Goal: Information Seeking & Learning: Check status

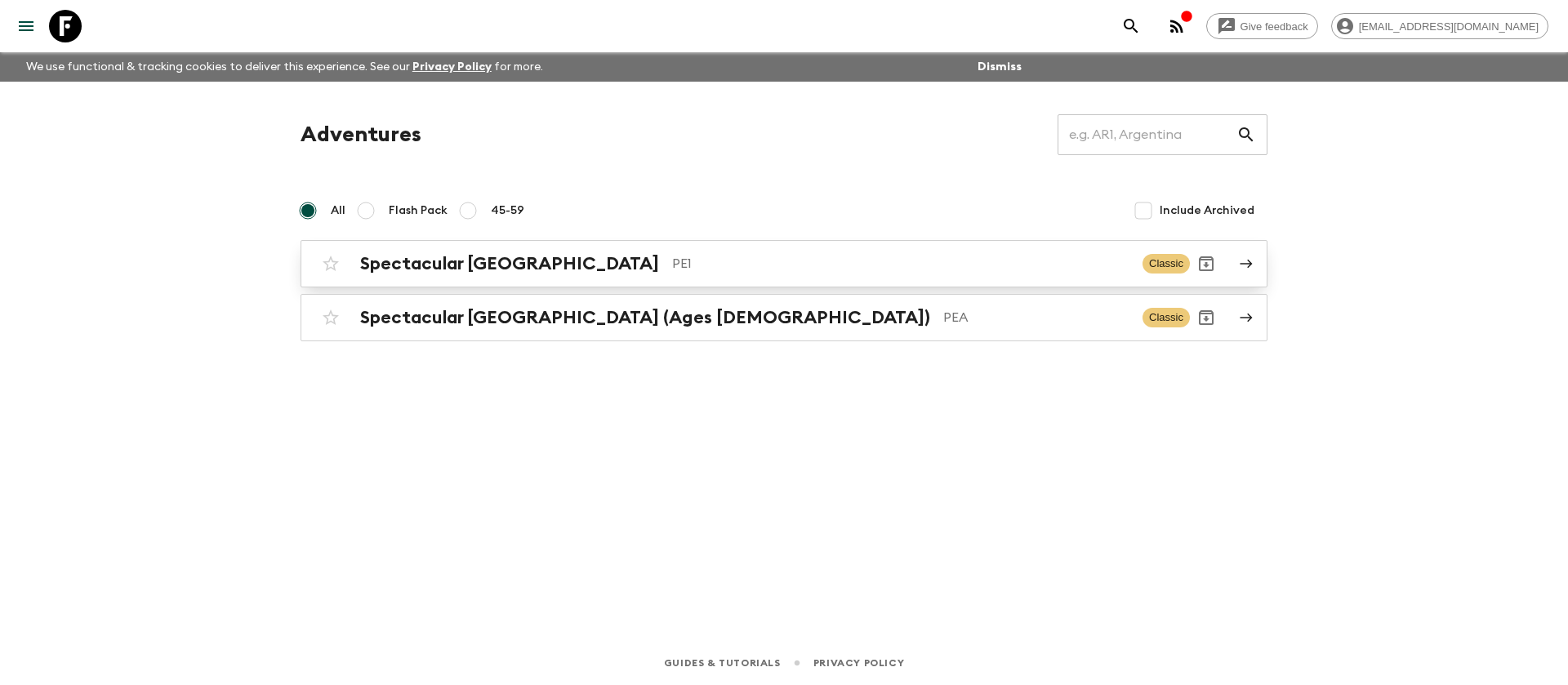
click at [502, 250] on div "Spectacular Peru PE1 Classic" at bounding box center [751, 263] width 876 height 32
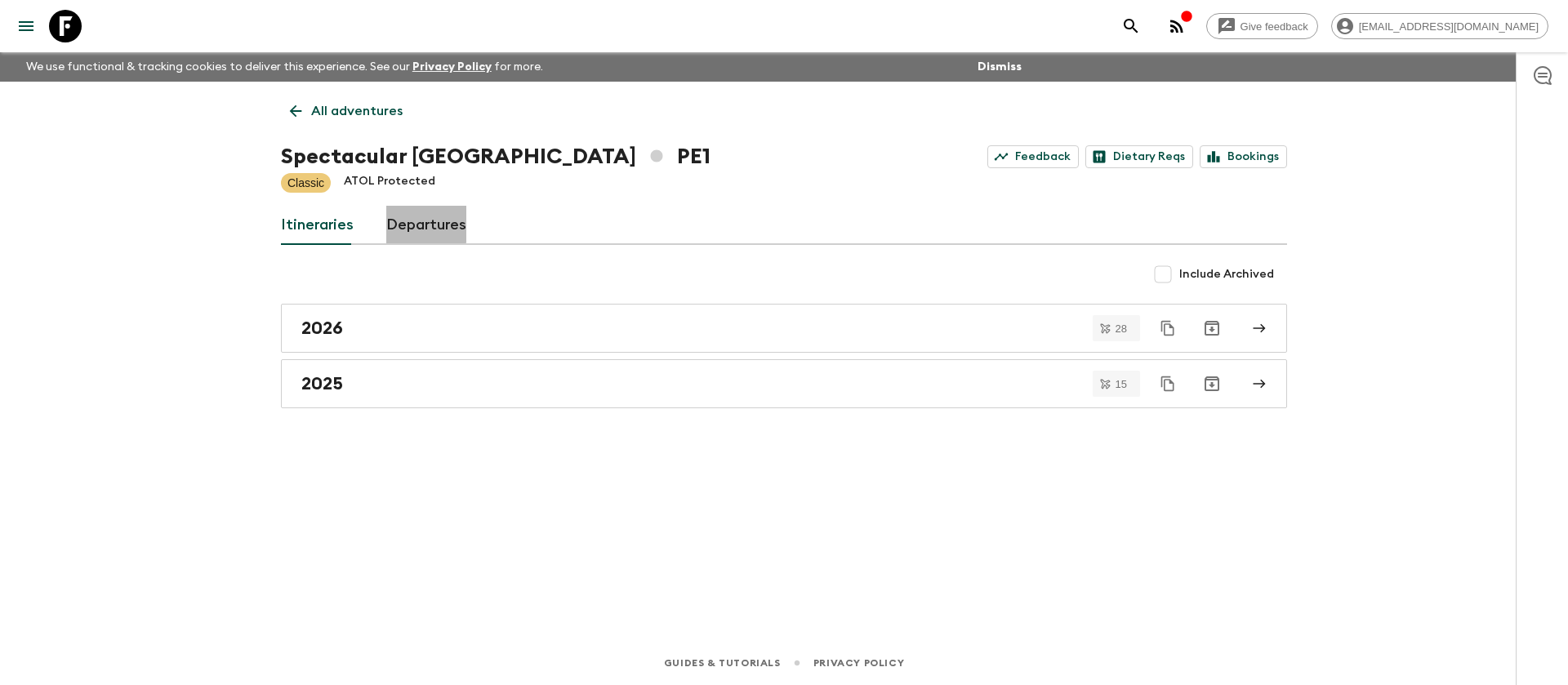
click at [409, 219] on link "Departures" at bounding box center [426, 226] width 80 height 40
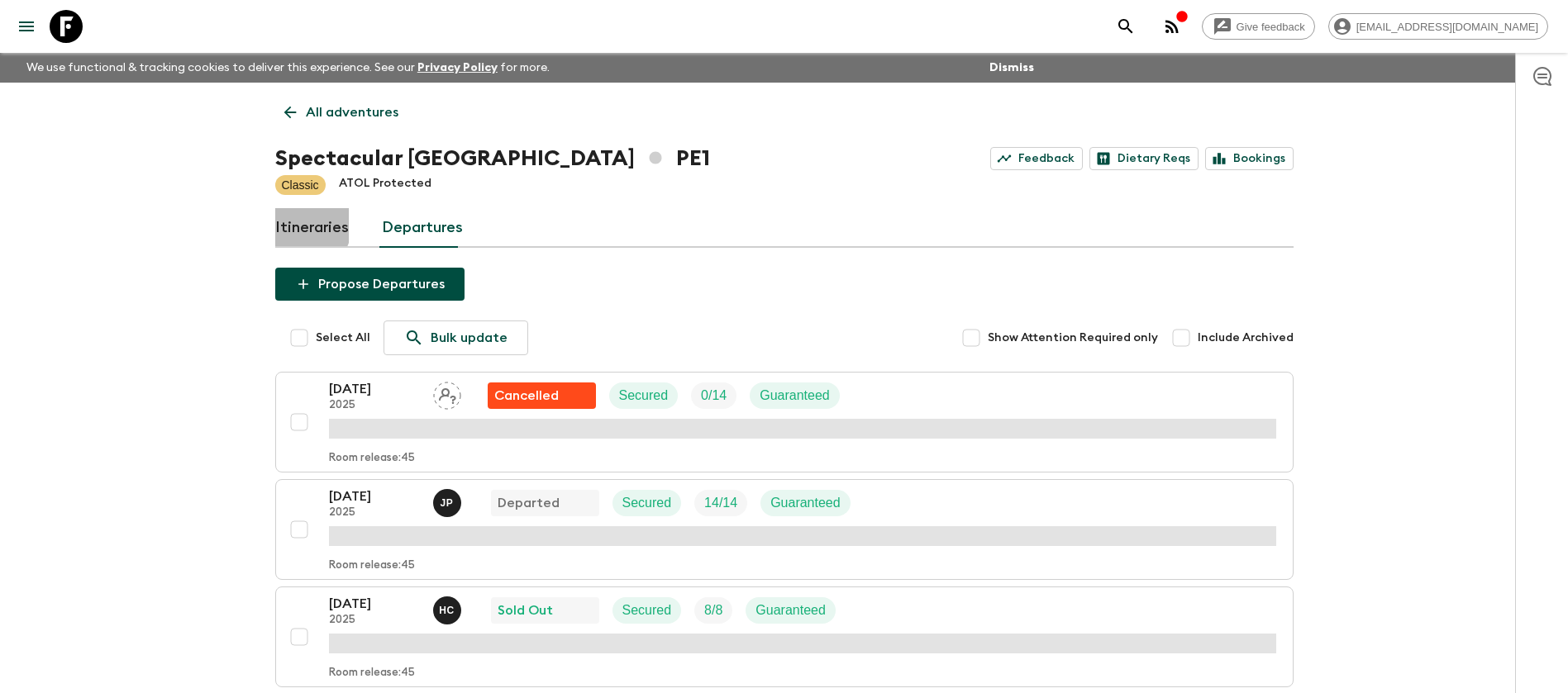
click at [299, 224] on link "Itineraries" at bounding box center [311, 228] width 74 height 40
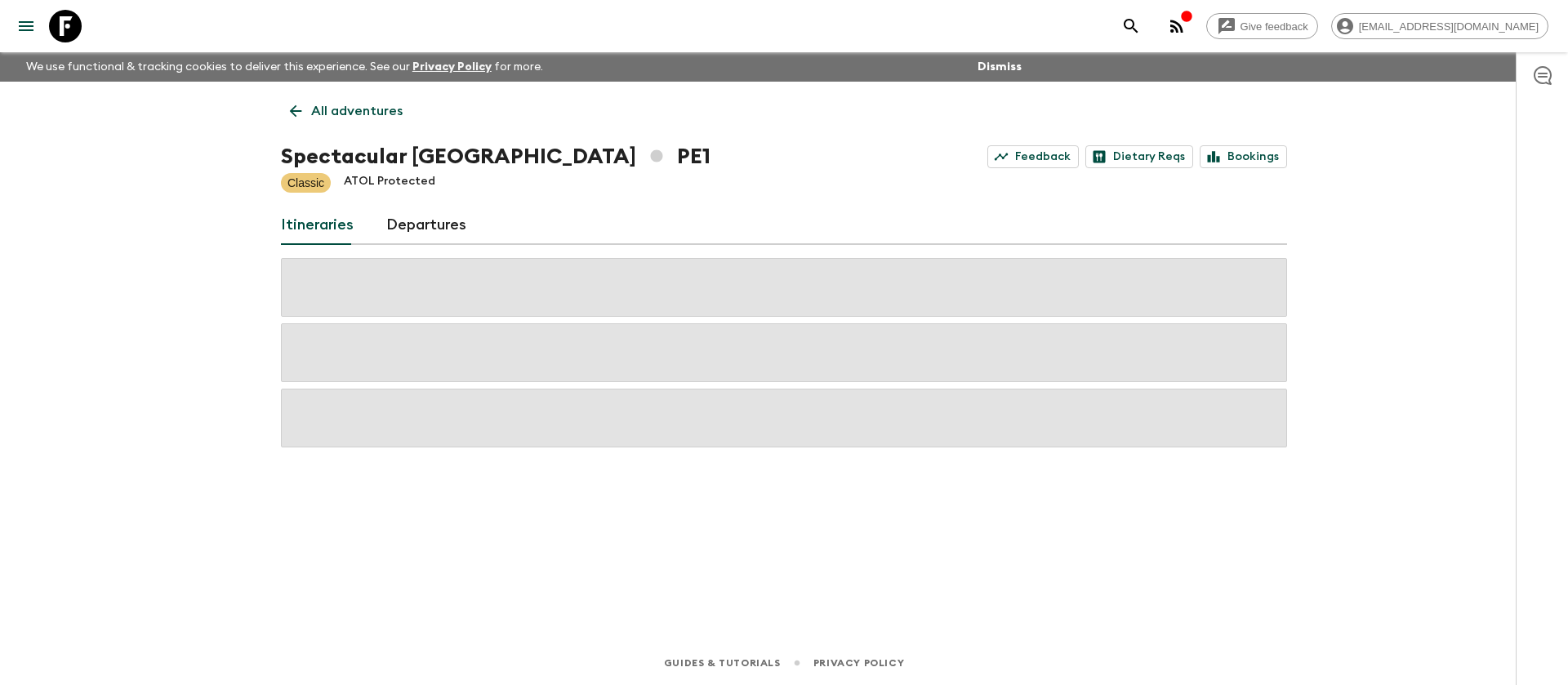
click at [316, 110] on p "All adventures" at bounding box center [356, 110] width 91 height 19
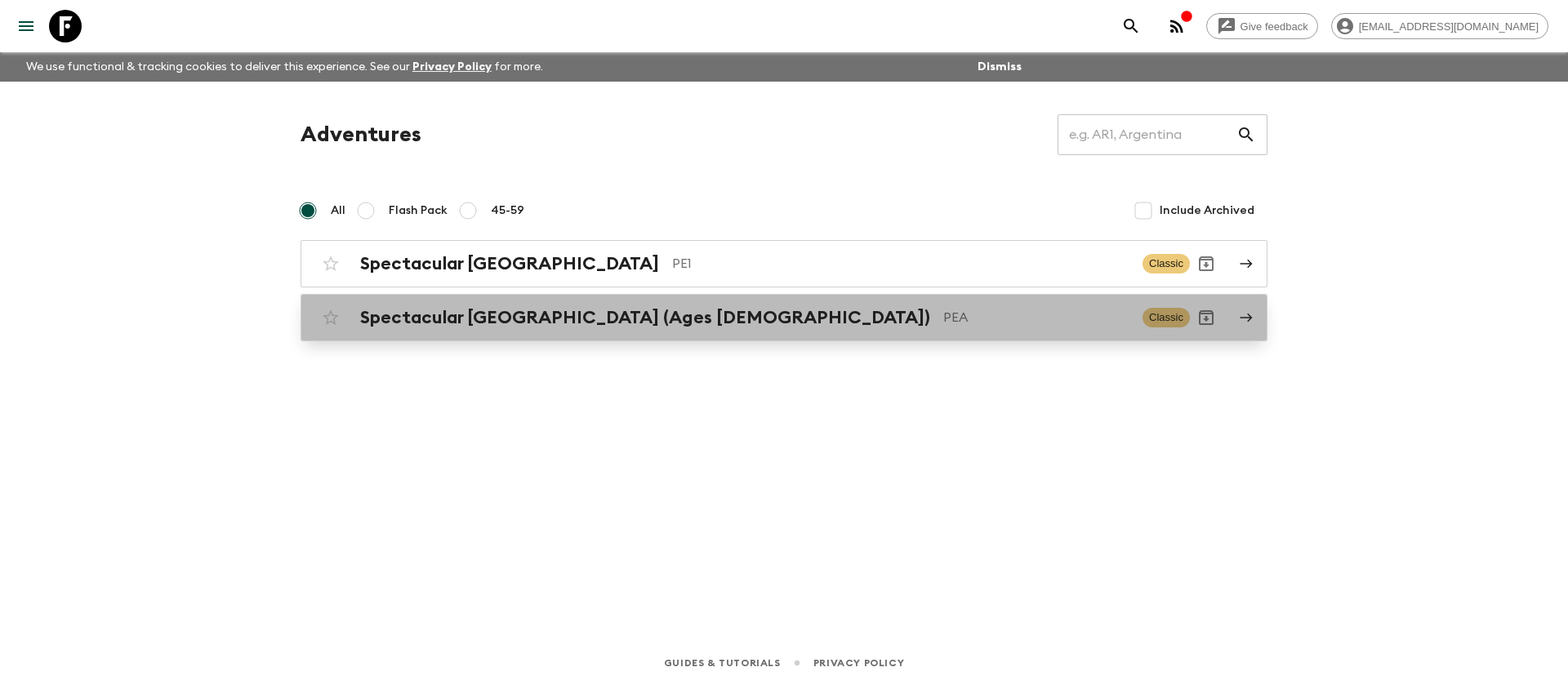
click at [548, 305] on div "Spectacular Peru (Ages [DEMOGRAPHIC_DATA]) PEA Classic" at bounding box center [751, 317] width 876 height 32
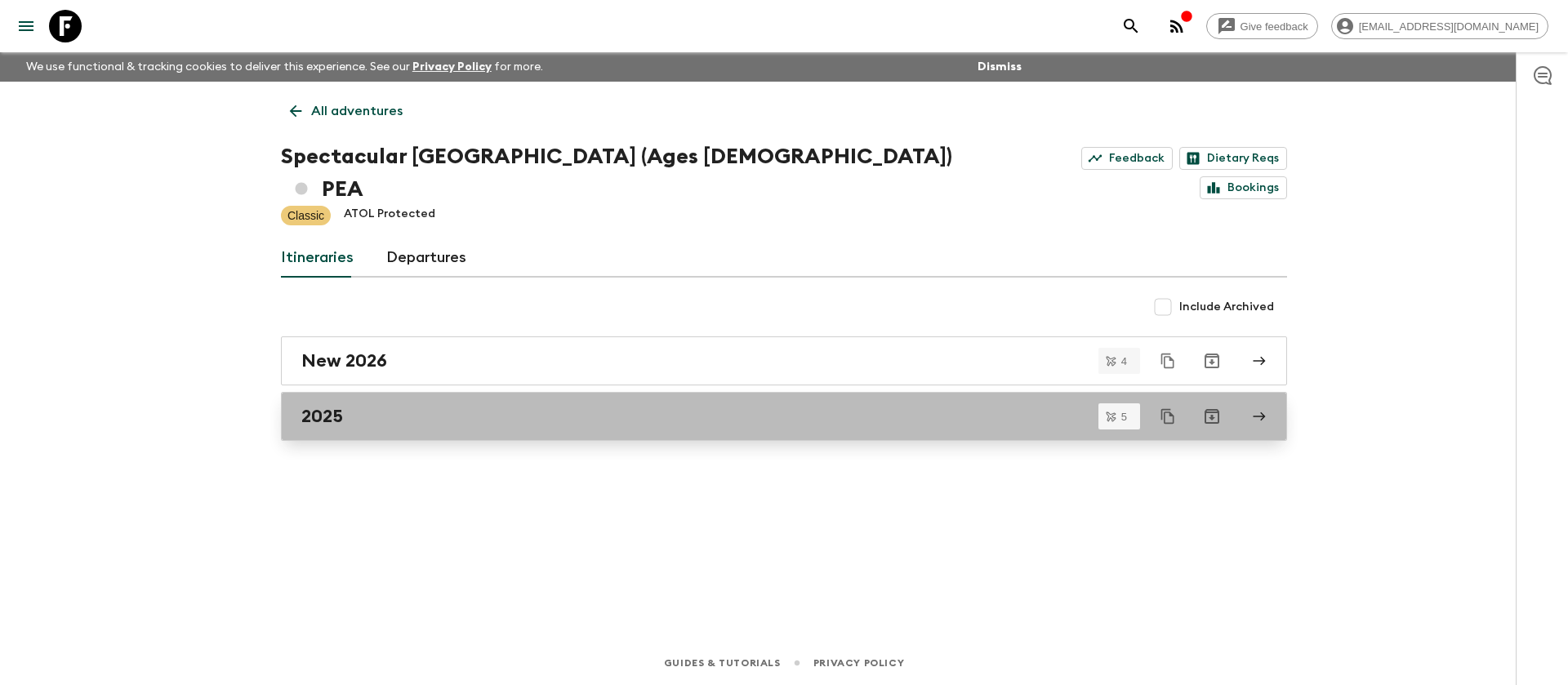
click at [394, 406] on div "2025" at bounding box center [768, 416] width 935 height 21
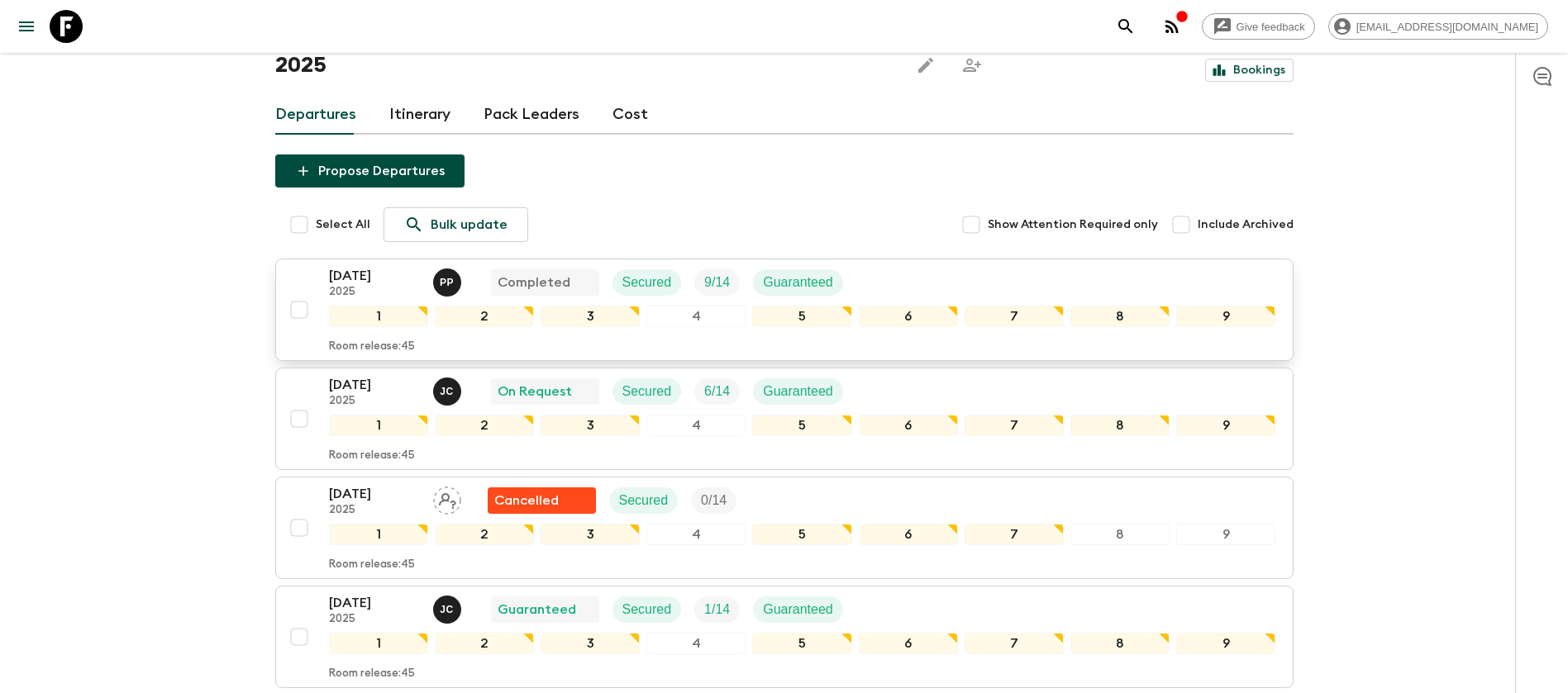
scroll to position [248, 0]
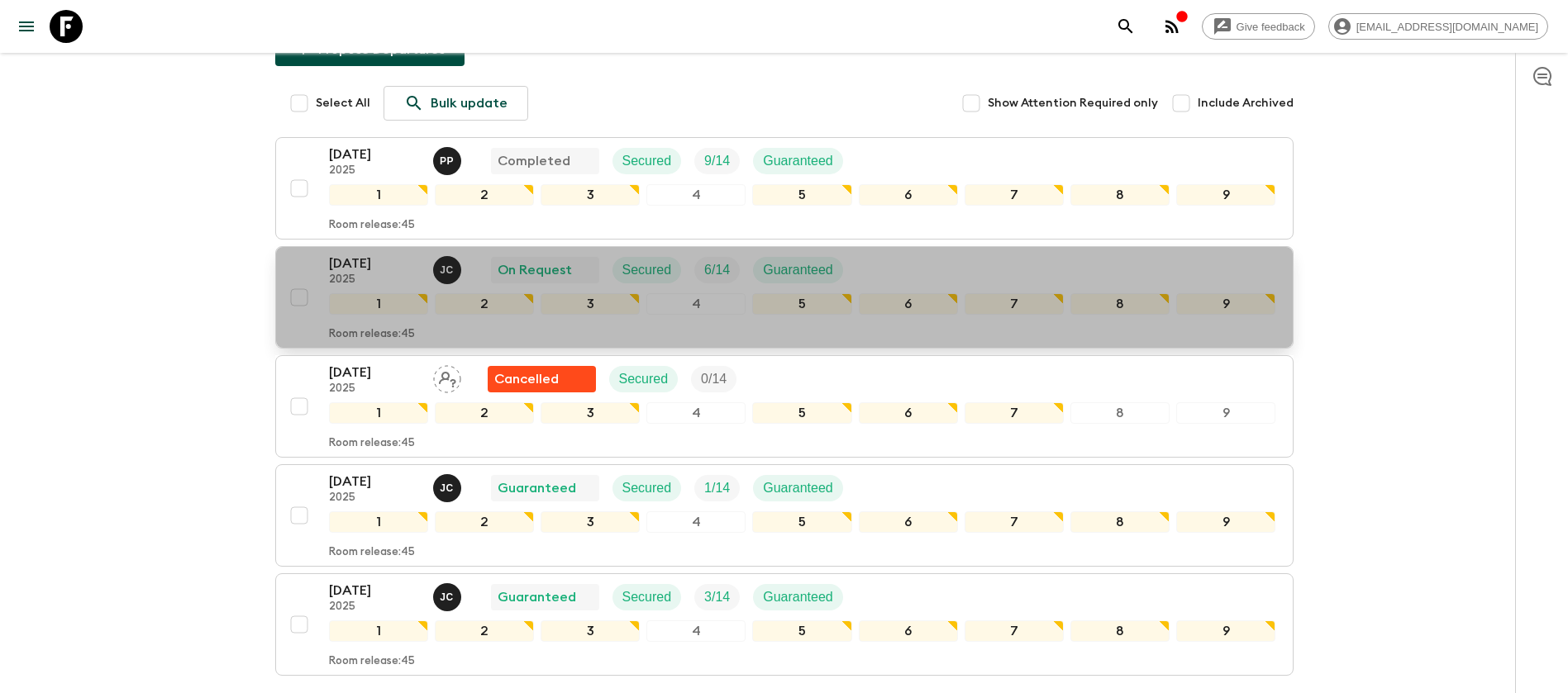
click at [874, 253] on div "[DATE] 2025 [PERSON_NAME] On Request Secured 6 / 14 Guaranteed" at bounding box center [802, 269] width 947 height 33
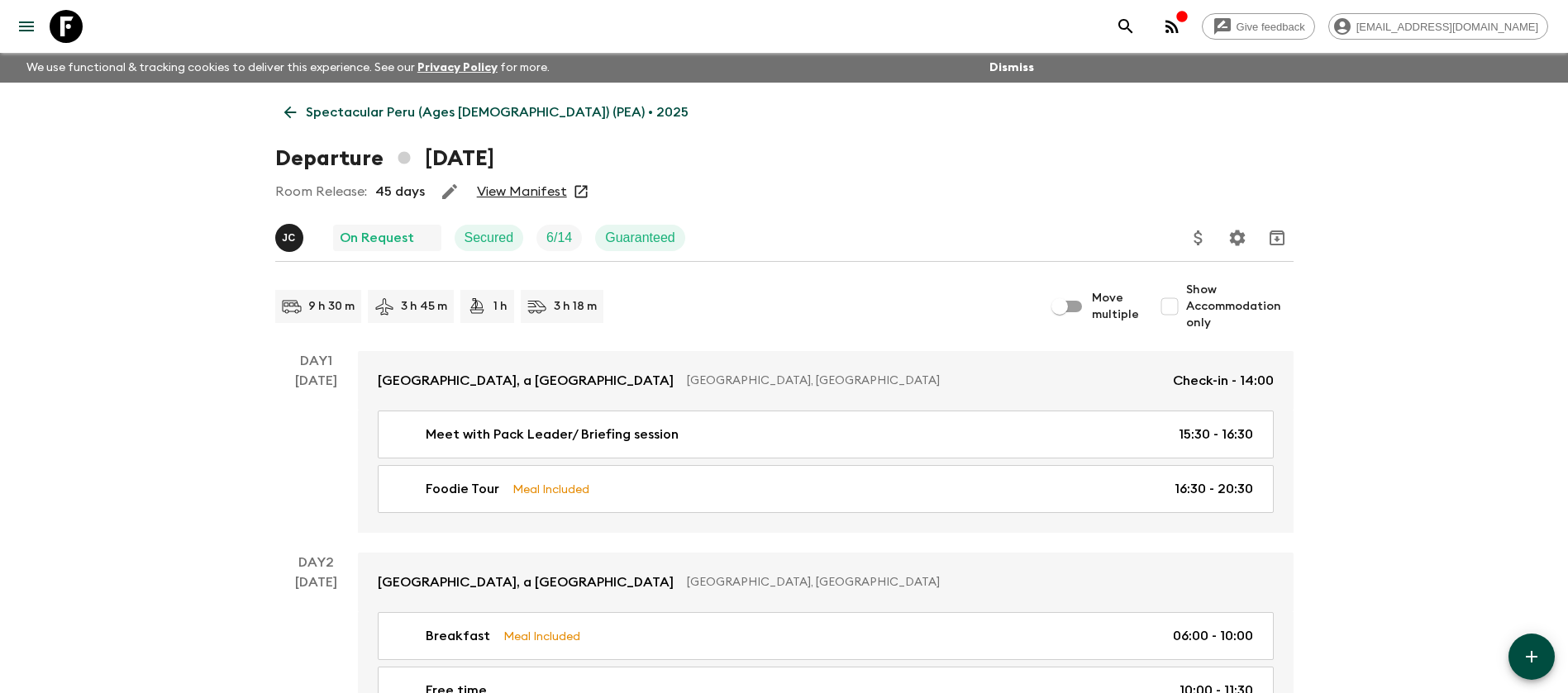
click at [550, 191] on link "View Manifest" at bounding box center [522, 192] width 90 height 17
click at [359, 102] on p "Spectacular Peru (Ages [DEMOGRAPHIC_DATA]) (PEA) • 2025" at bounding box center [497, 112] width 383 height 20
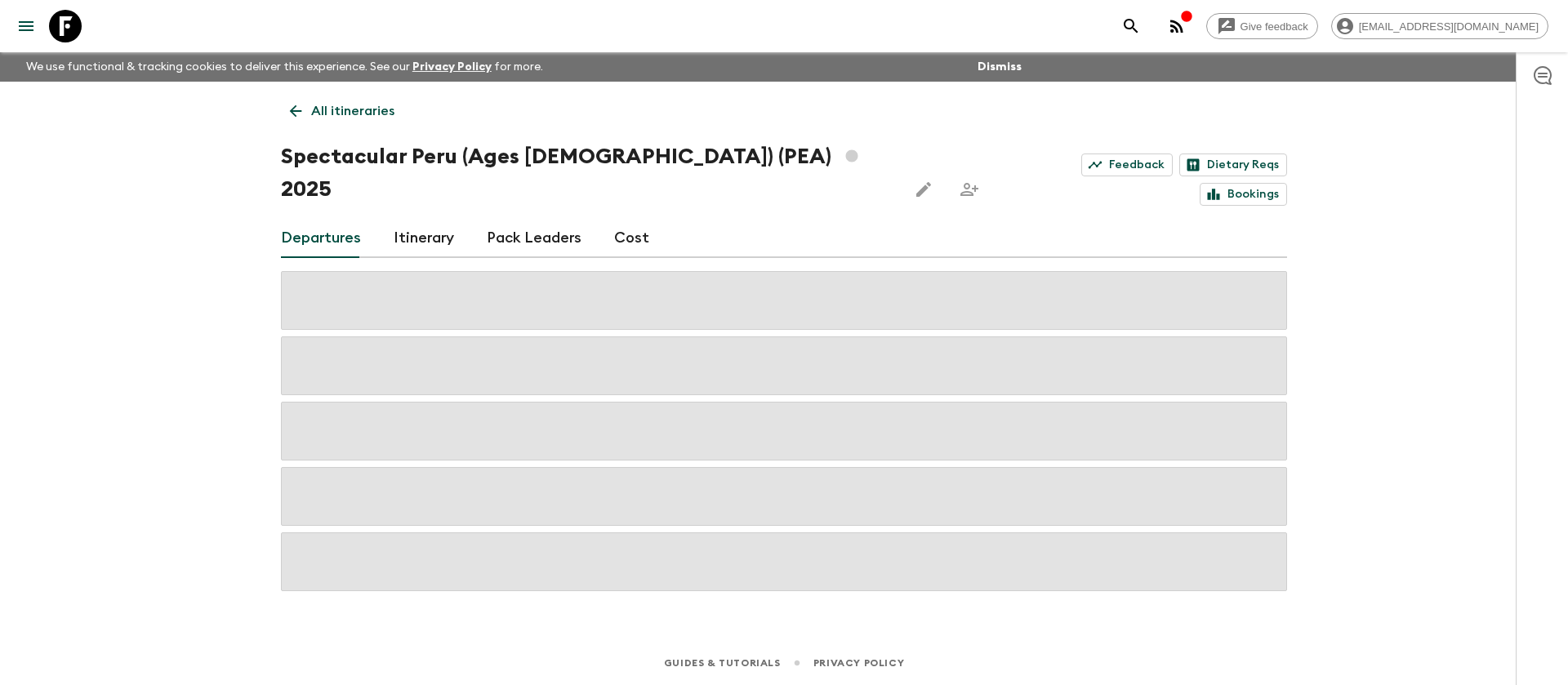
click at [349, 108] on p "All itineraries" at bounding box center [353, 110] width 83 height 19
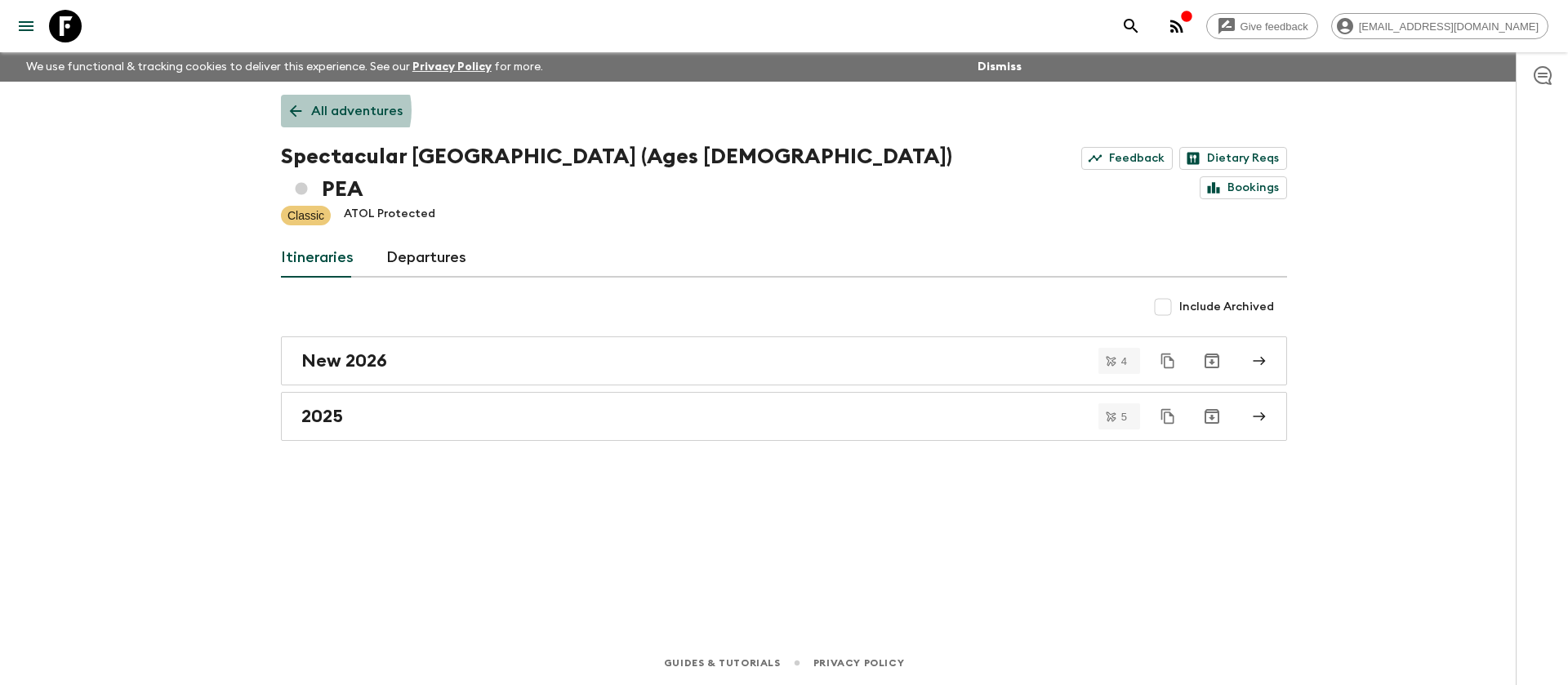
click at [328, 110] on p "All adventures" at bounding box center [356, 110] width 91 height 19
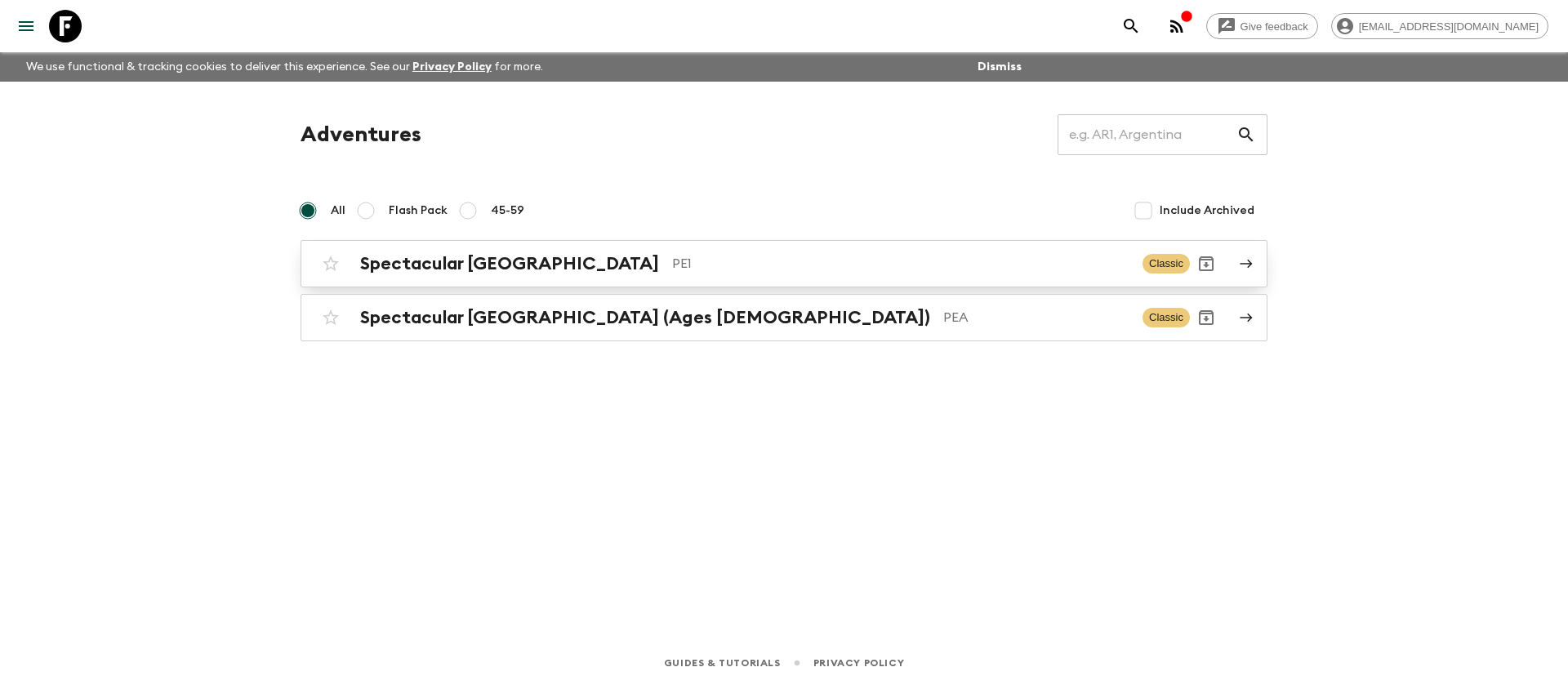
click at [502, 263] on h2 "Spectacular [GEOGRAPHIC_DATA]" at bounding box center [509, 263] width 299 height 21
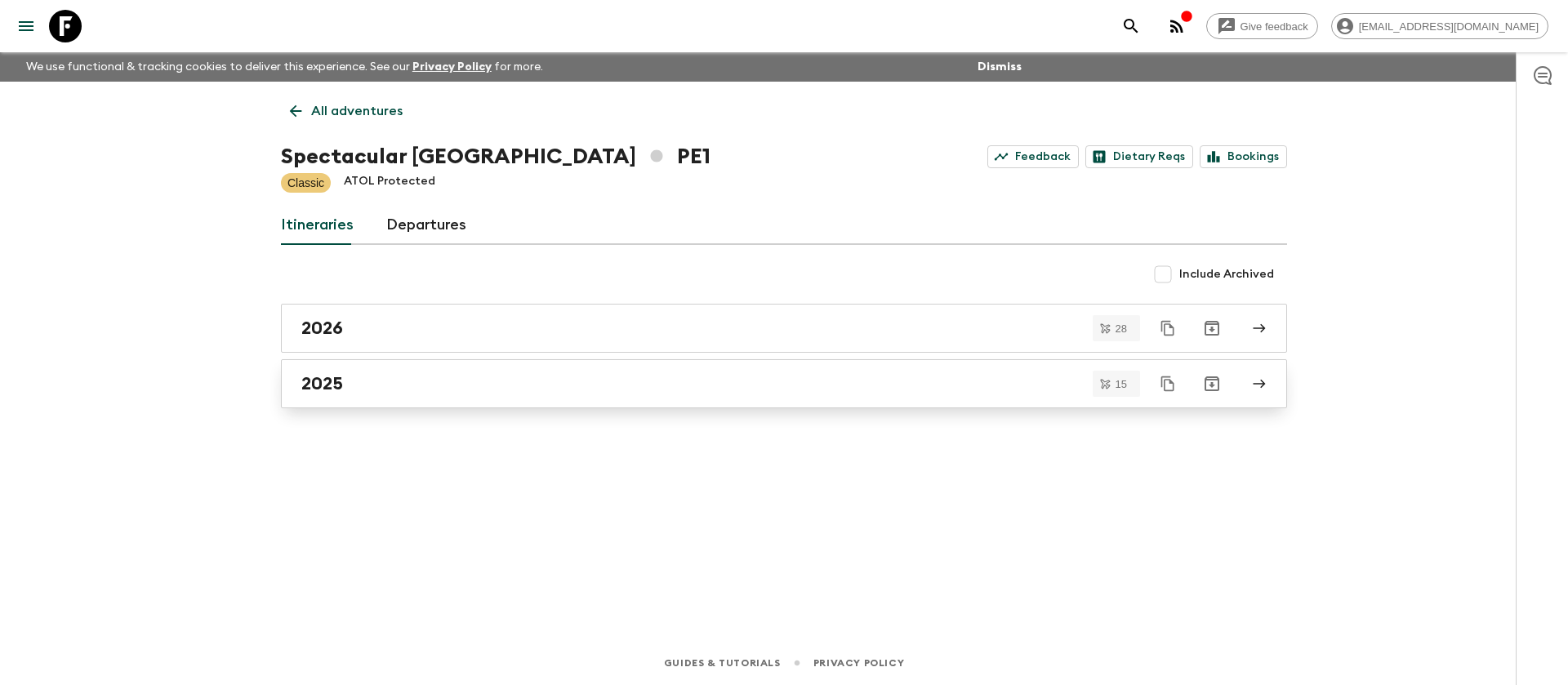
click at [377, 387] on div "2025" at bounding box center [768, 383] width 935 height 21
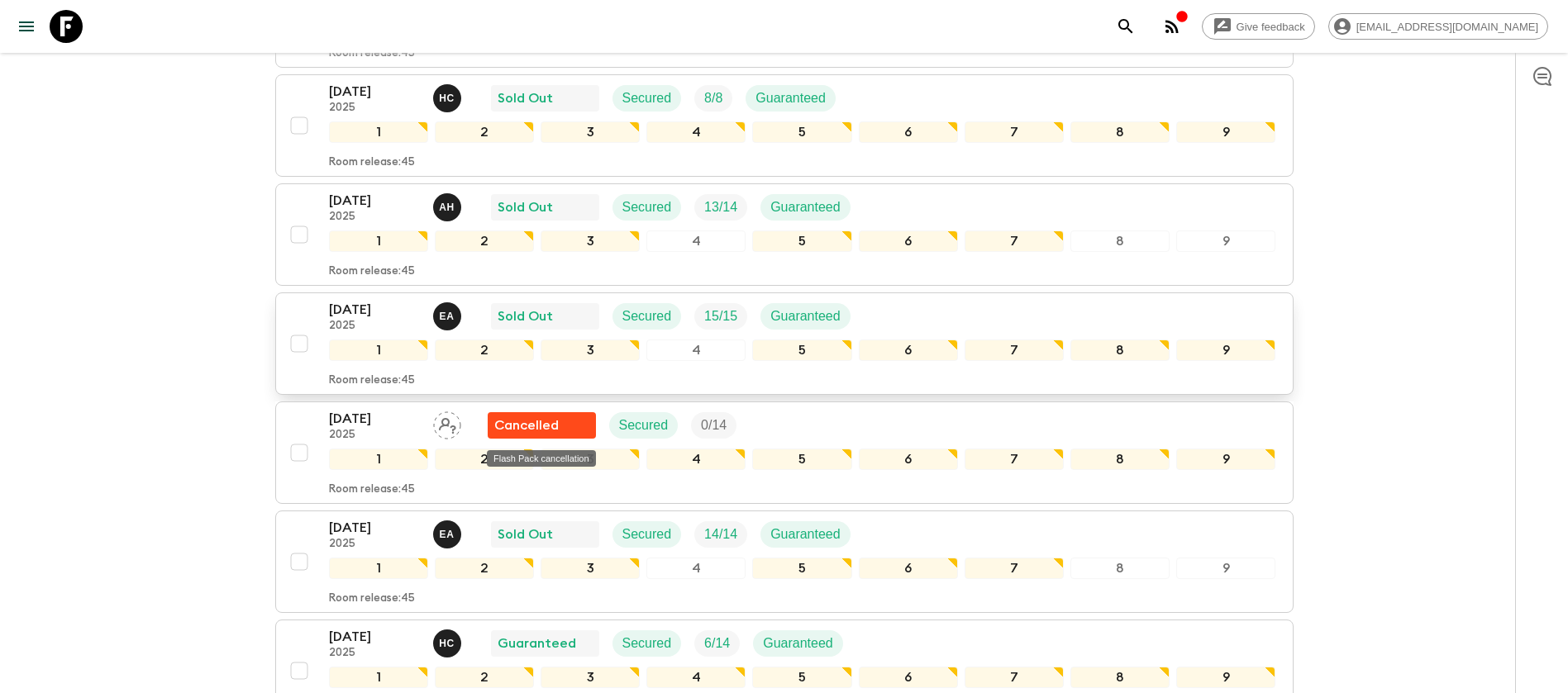
scroll to position [619, 0]
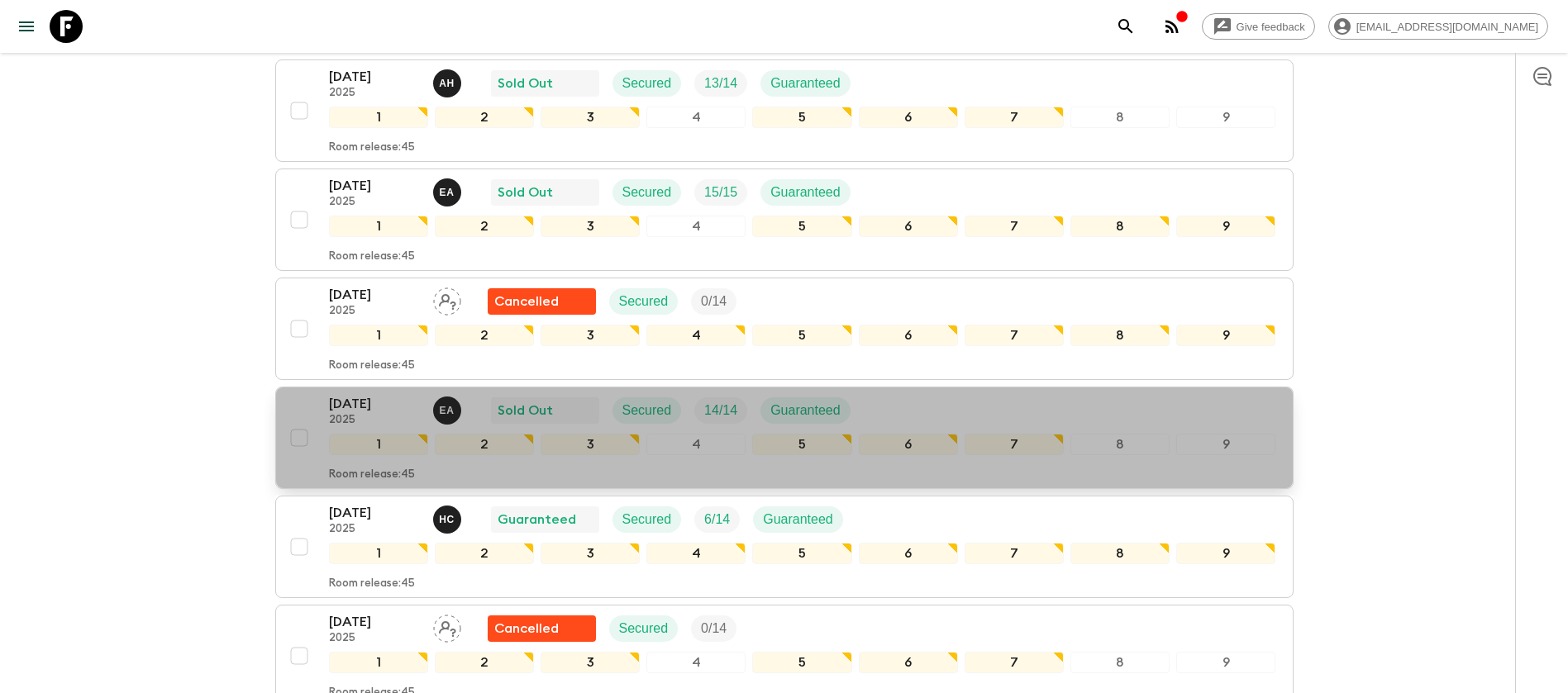
click at [883, 402] on div "[DATE] 2025 E A Sold Out Secured 14 / 14 Guaranteed" at bounding box center [802, 410] width 947 height 33
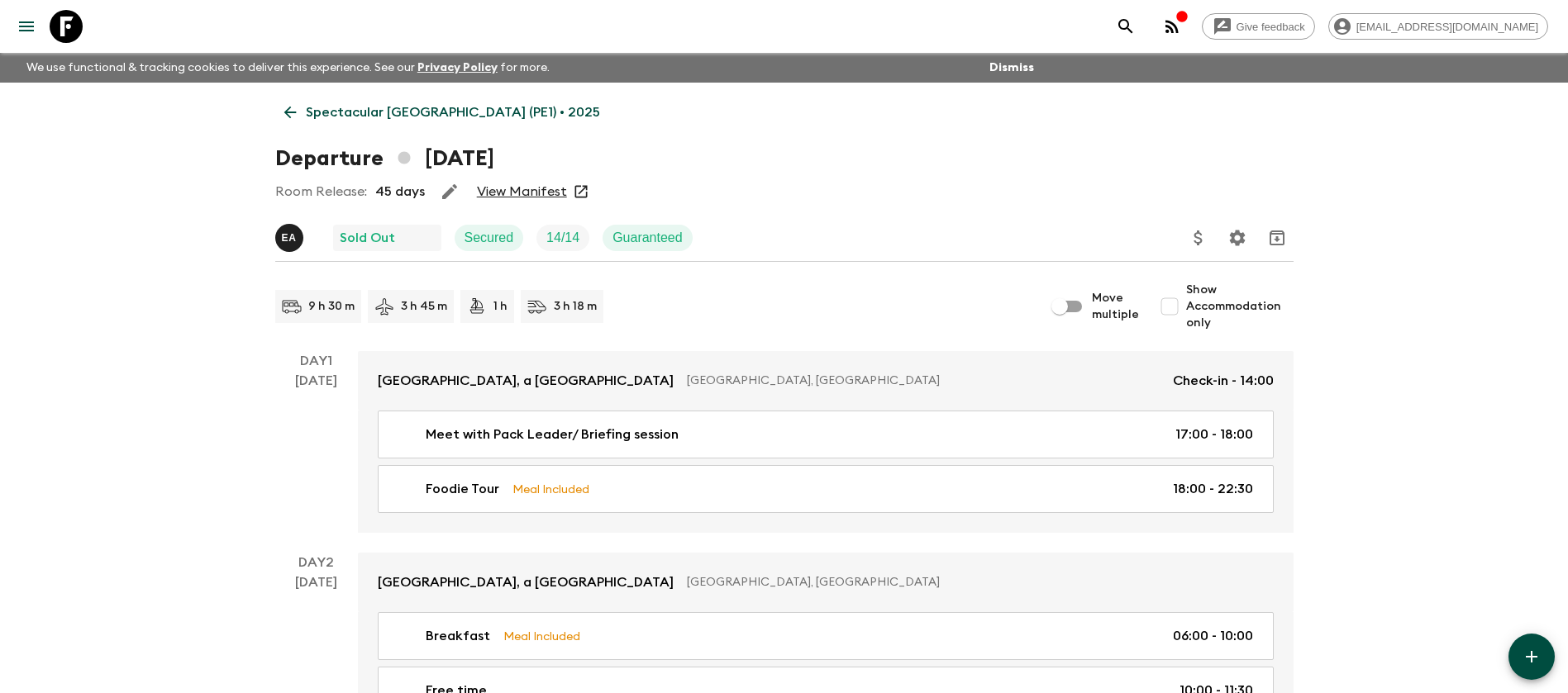
click at [508, 201] on div "Room Release: 45 days View Manifest" at bounding box center [784, 191] width 1018 height 33
click at [511, 195] on link "View Manifest" at bounding box center [522, 192] width 90 height 17
